Goal: Information Seeking & Learning: Find specific fact

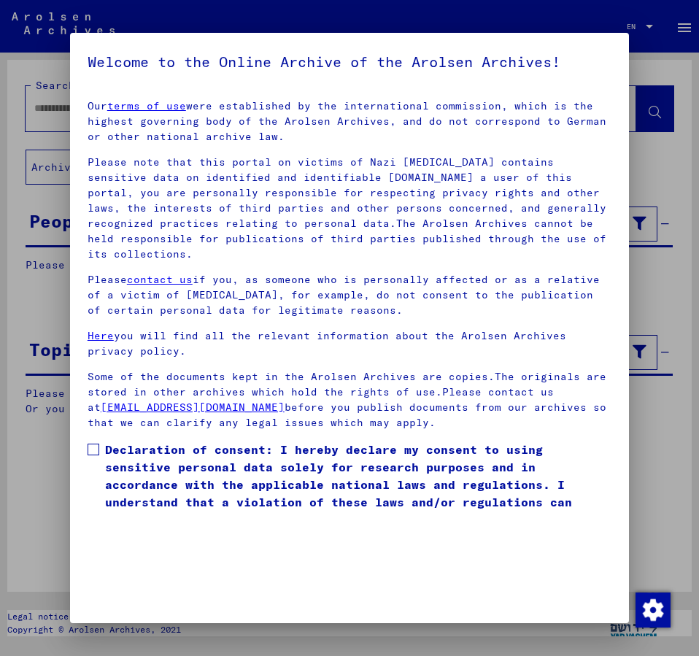
click at [92, 443] on span at bounding box center [94, 449] width 12 height 12
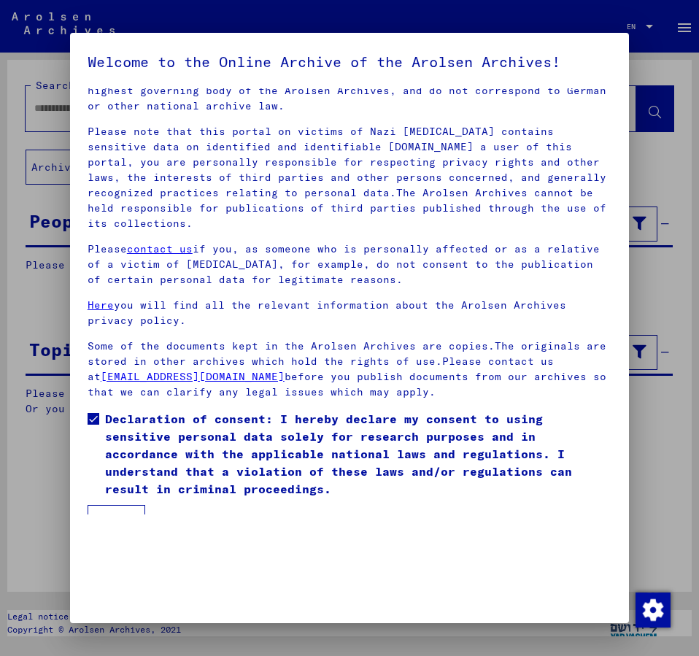
scroll to position [41, 0]
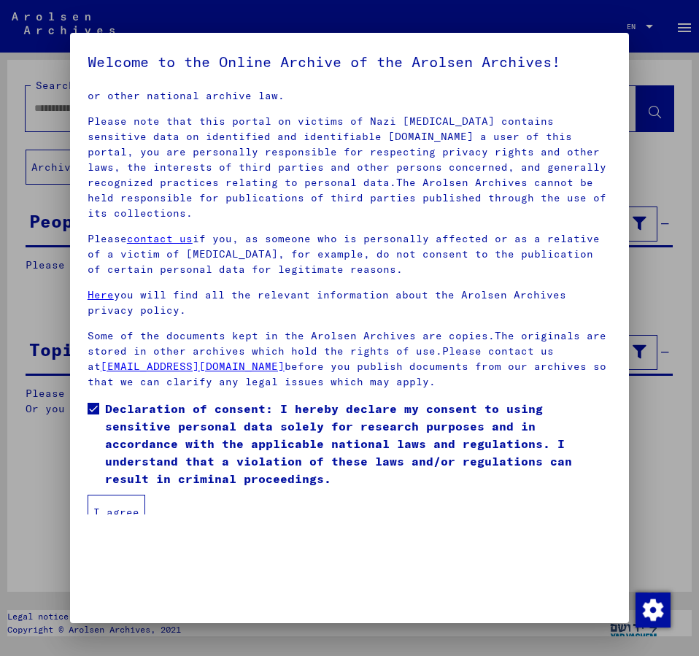
click at [125, 494] on button "I agree" at bounding box center [117, 511] width 58 height 35
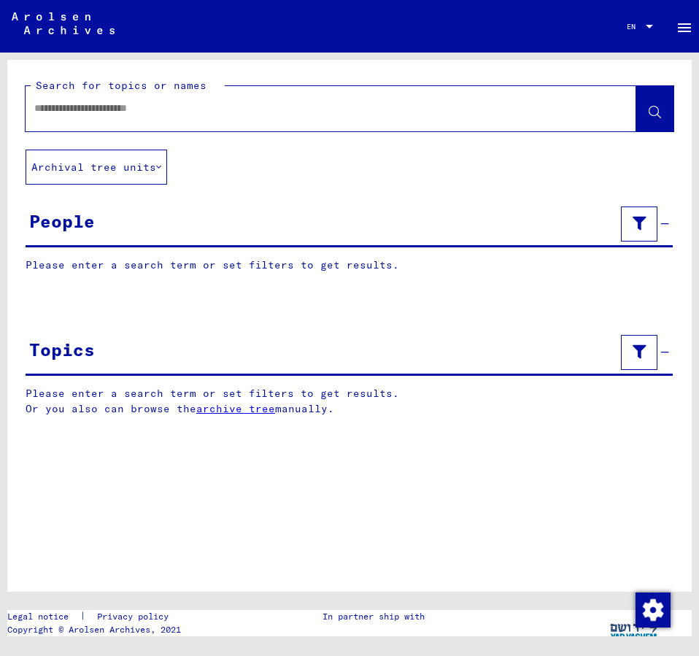
click at [69, 109] on input "text" at bounding box center [317, 108] width 567 height 15
type input "**********"
click at [654, 109] on icon at bounding box center [654, 112] width 12 height 12
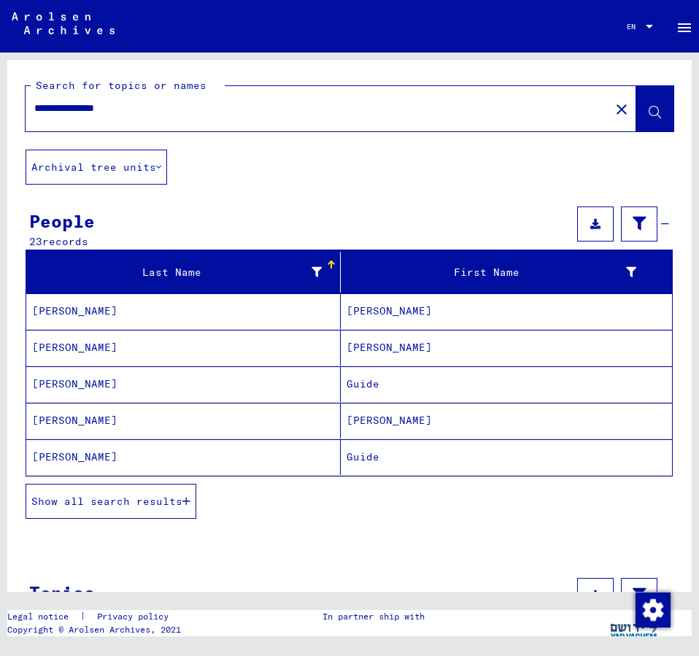
click at [131, 494] on button "Show all search results" at bounding box center [111, 501] width 171 height 35
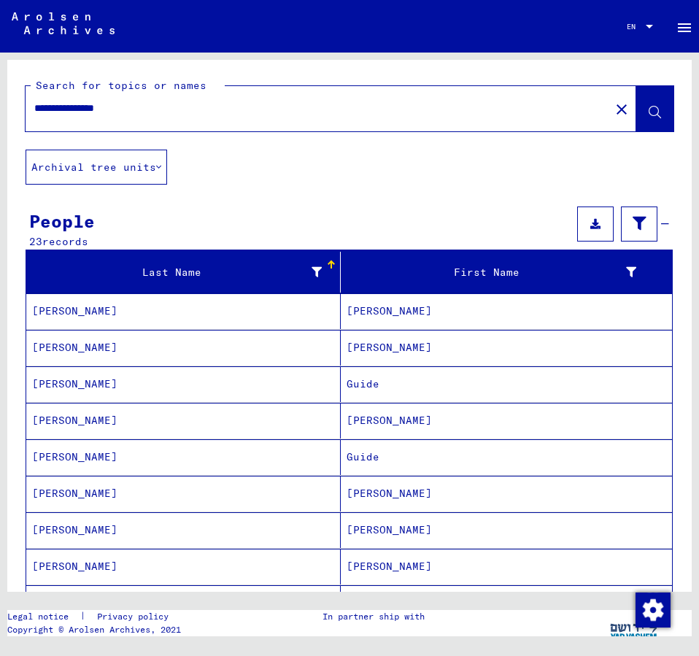
click at [83, 567] on mat-cell "[PERSON_NAME]" at bounding box center [183, 566] width 314 height 36
